Goal: Task Accomplishment & Management: Manage account settings

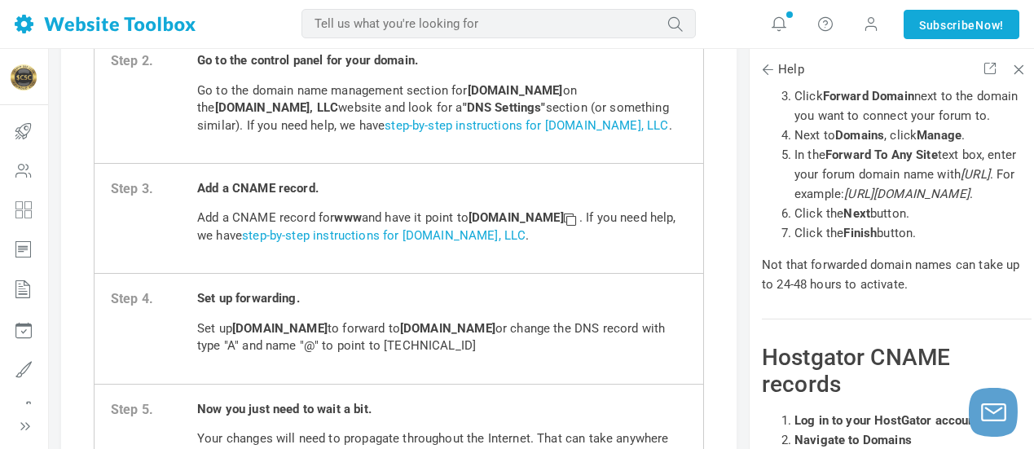
scroll to position [327, 0]
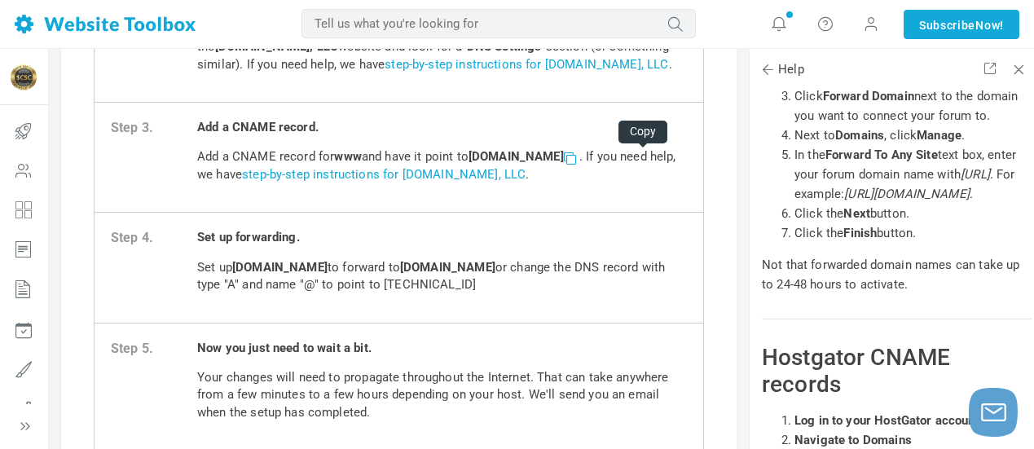
click at [575, 159] on span at bounding box center [569, 157] width 11 height 11
drag, startPoint x: 525, startPoint y: 283, endPoint x: 448, endPoint y: 278, distance: 76.7
click at [448, 278] on p "Set up [DOMAIN_NAME] to forward to [DOMAIN_NAME] or change the DNS record with …" at bounding box center [442, 276] width 490 height 35
copy p "[TECHNICAL_ID]"
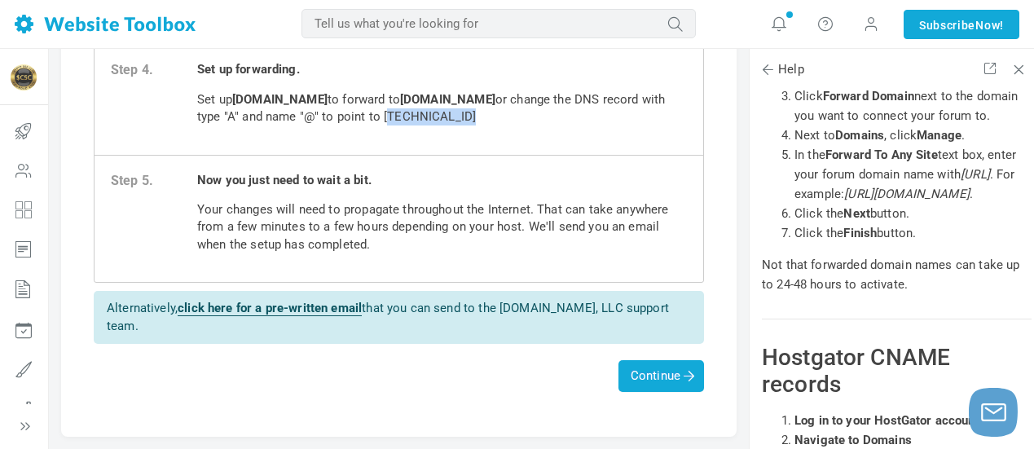
scroll to position [570, 0]
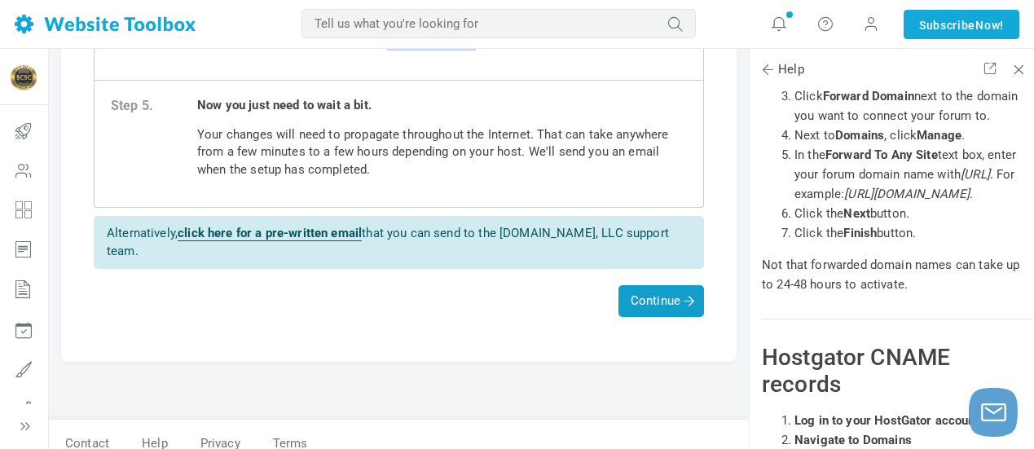
click at [655, 293] on span "Continue" at bounding box center [661, 300] width 61 height 15
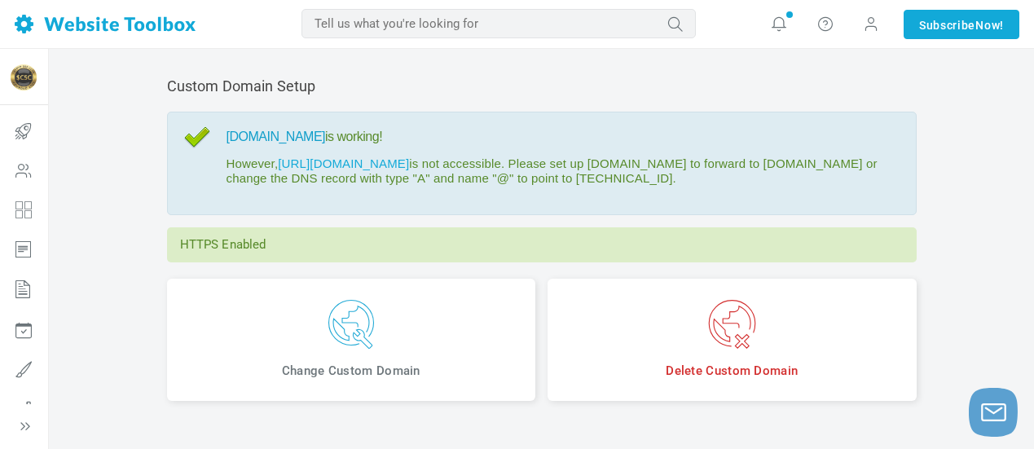
click at [315, 139] on link "[DOMAIN_NAME]" at bounding box center [275, 137] width 99 height 14
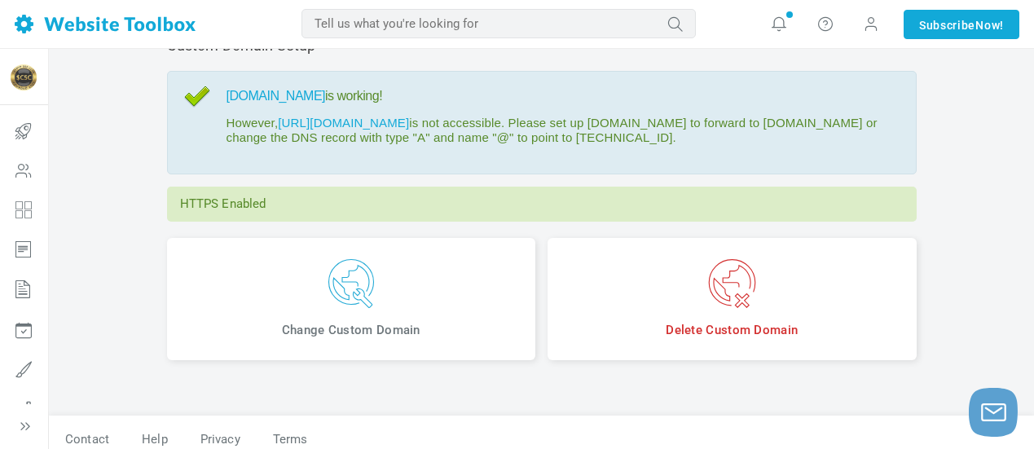
scroll to position [54, 0]
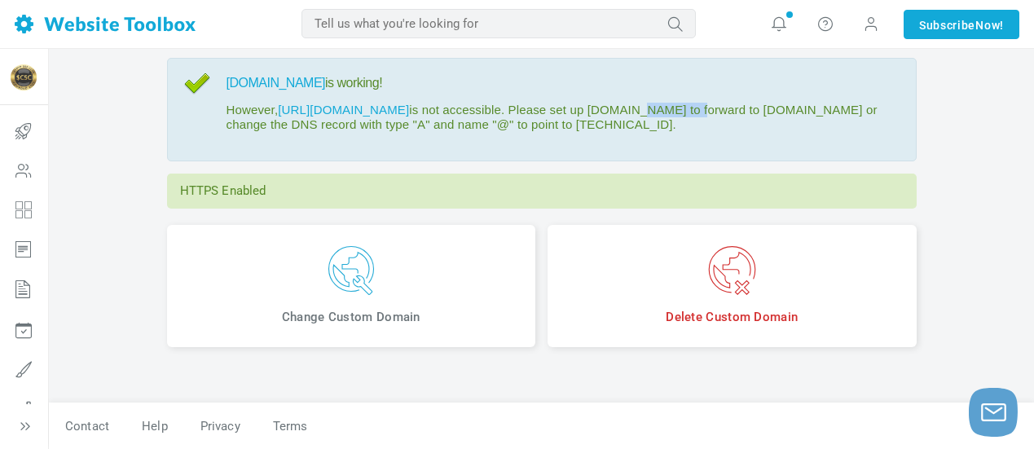
drag, startPoint x: 701, startPoint y: 110, endPoint x: 640, endPoint y: 103, distance: 60.6
click at [640, 103] on p "However, http://crypto500club.com is not accessible. Please set up crypto500clu…" at bounding box center [562, 117] width 673 height 29
click at [358, 122] on p "However, http://crypto500club.com is not accessible. Please set up crypto500clu…" at bounding box center [562, 117] width 673 height 29
click at [362, 126] on p "However, http://crypto500club.com is not accessible. Please set up crypto500clu…" at bounding box center [562, 117] width 673 height 29
click at [370, 110] on link "http://crypto500club.com" at bounding box center [343, 110] width 131 height 14
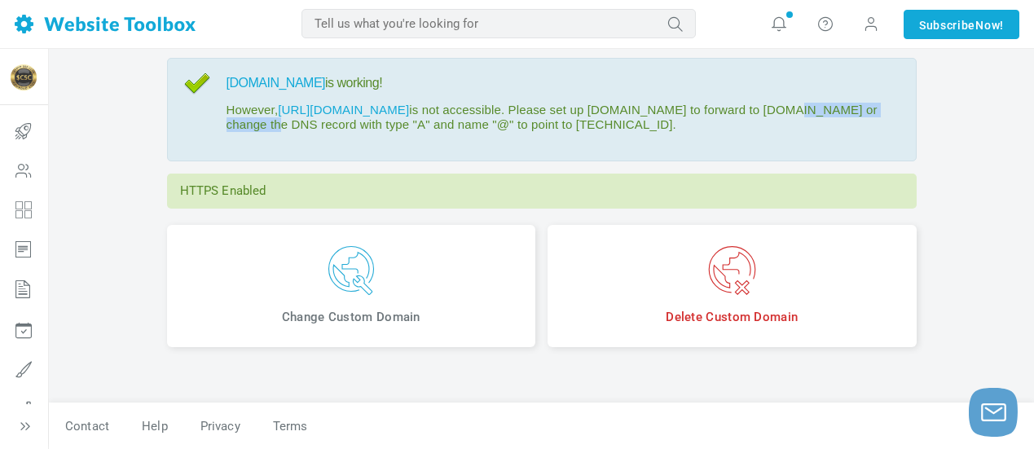
drag, startPoint x: 361, startPoint y: 126, endPoint x: 225, endPoint y: 126, distance: 136.0
click at [225, 126] on div "www.crypto500club.com is working! However, http://crypto500club.com is not acce…" at bounding box center [541, 109] width 749 height 103
copy p "[DOMAIN_NAME]"
click at [351, 110] on link "http://crypto500club.com" at bounding box center [343, 110] width 131 height 14
click at [371, 110] on link "http://crypto500club.com" at bounding box center [343, 110] width 131 height 14
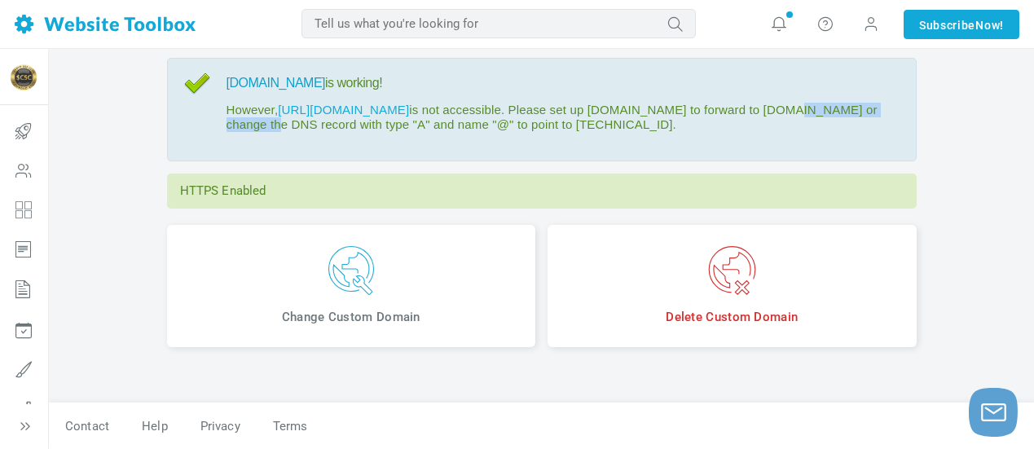
click at [326, 82] on link "[DOMAIN_NAME]" at bounding box center [275, 83] width 99 height 14
